Goal: Information Seeking & Learning: Learn about a topic

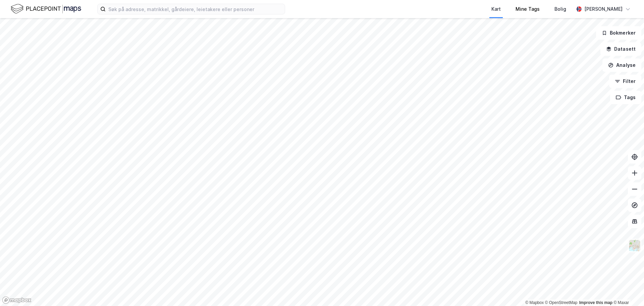
click at [537, 1] on div "Kart Mine Tags [PERSON_NAME] © Mapbox © OpenStreetMap Improve this map © Maxar …" at bounding box center [322, 153] width 644 height 306
click at [239, 0] on html "Kart Mine Tags [PERSON_NAME] © Mapbox © OpenStreetMap Improve this map © Maxar …" at bounding box center [322, 153] width 644 height 306
click at [180, 0] on html "Kart Mine Tags [PERSON_NAME] © Mapbox © OpenStreetMap Improve this map © Maxar …" at bounding box center [322, 153] width 644 height 306
click at [176, 0] on html "Kart Mine Tags [PERSON_NAME] © Mapbox © OpenStreetMap Improve this map © Maxar …" at bounding box center [322, 153] width 644 height 306
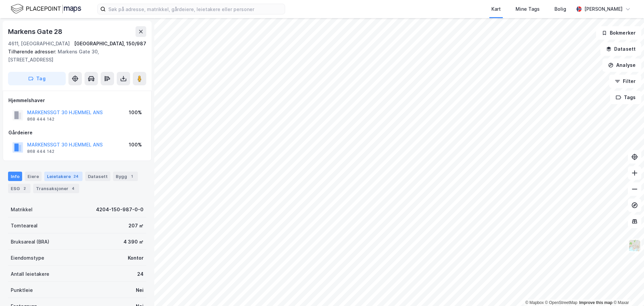
click at [52, 176] on div "Leietakere 24" at bounding box center [63, 175] width 38 height 9
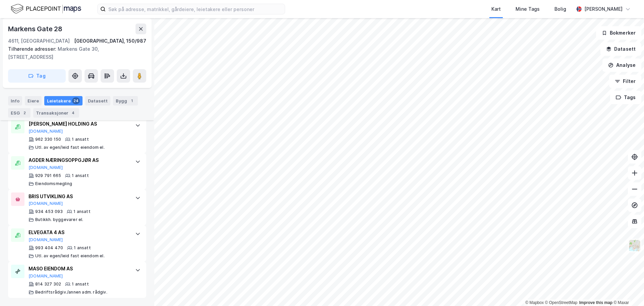
scroll to position [967, 0]
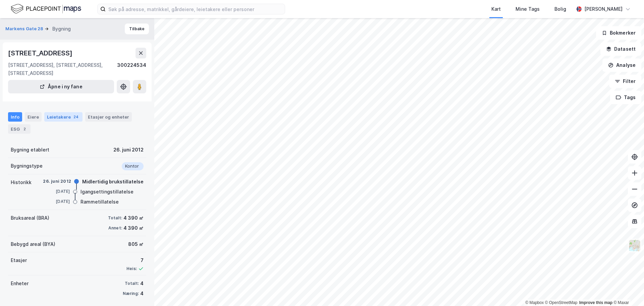
click at [77, 117] on div "Leietakere 24" at bounding box center [63, 116] width 38 height 9
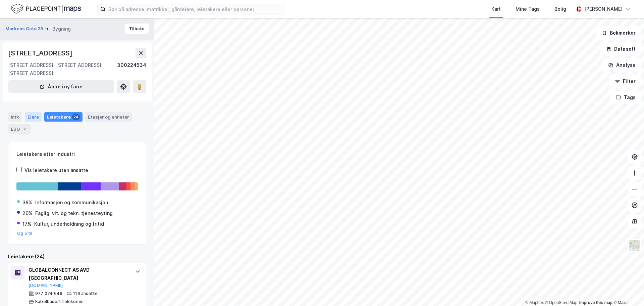
click at [37, 117] on div "Eiere" at bounding box center [33, 116] width 17 height 9
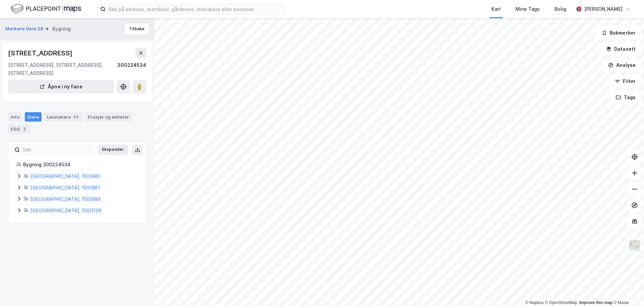
click at [18, 175] on icon at bounding box center [18, 175] width 5 height 5
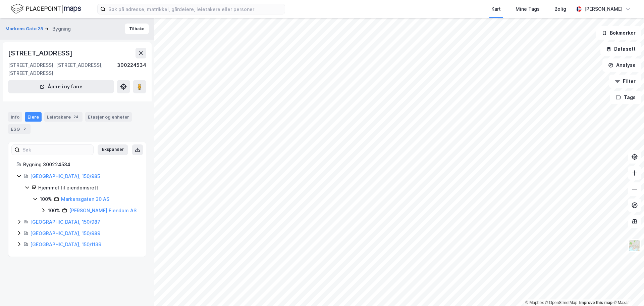
click at [19, 233] on icon at bounding box center [18, 232] width 5 height 5
click at [17, 221] on icon at bounding box center [18, 221] width 5 height 5
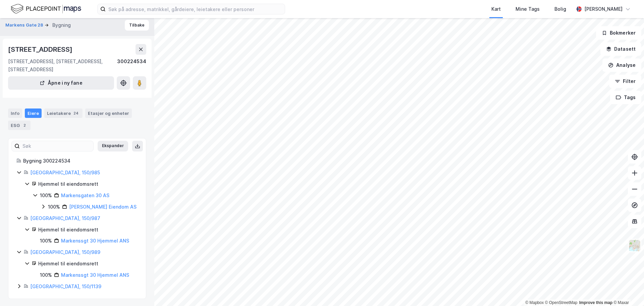
scroll to position [5, 0]
click at [19, 288] on div "[GEOGRAPHIC_DATA], 150/1139" at bounding box center [76, 285] width 121 height 8
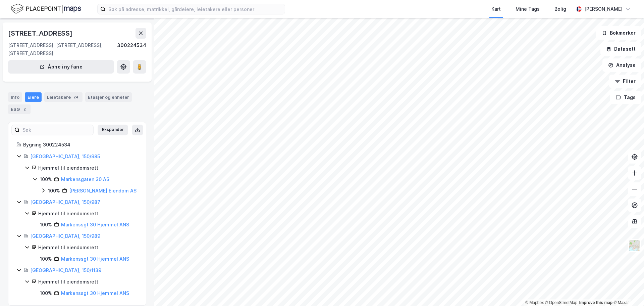
scroll to position [28, 0]
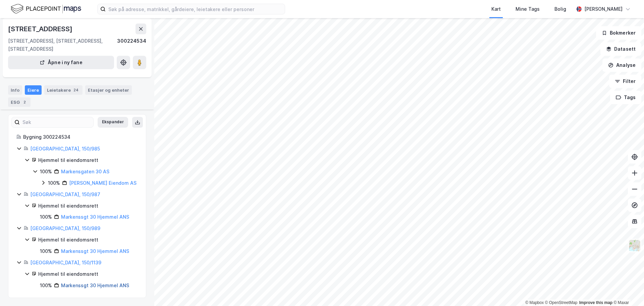
click at [93, 284] on link "Markenssgt 30 Hjemmel ANS" at bounding box center [95, 285] width 68 height 6
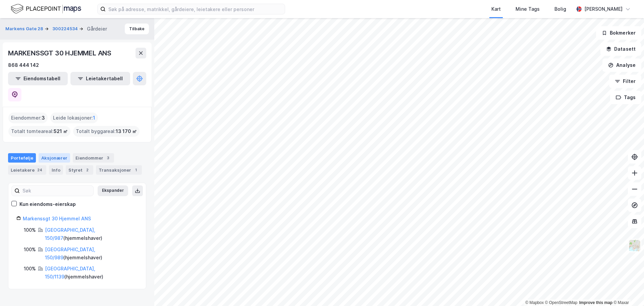
click at [42, 153] on div "Aksjonærer" at bounding box center [55, 157] width 32 height 9
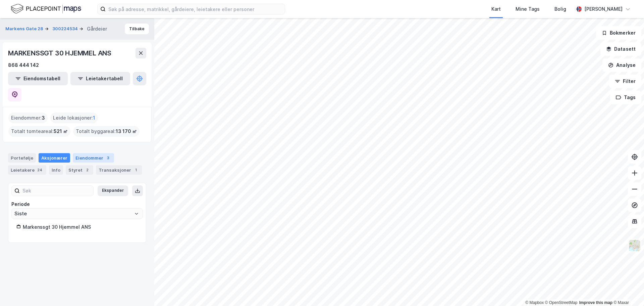
click at [84, 153] on div "Eiendommer 3" at bounding box center [93, 157] width 41 height 9
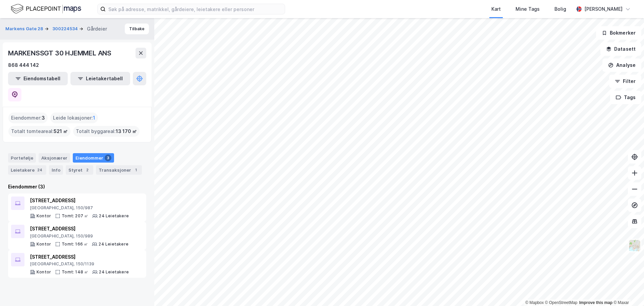
click at [72, 112] on div "Leide lokasjoner : 1" at bounding box center [74, 117] width 48 height 11
click at [94, 114] on span "1" at bounding box center [94, 118] width 2 height 8
